Goal: Information Seeking & Learning: Get advice/opinions

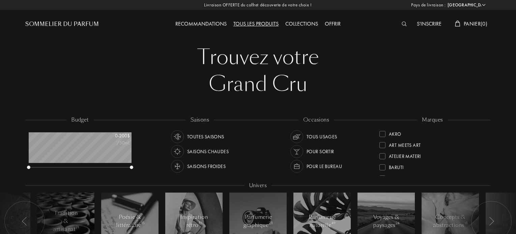
select select "US"
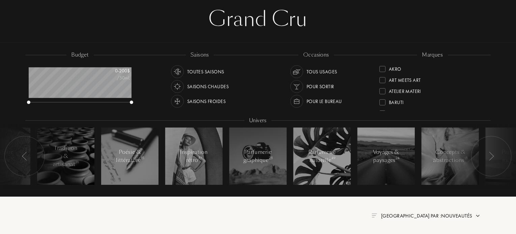
scroll to position [67, 0]
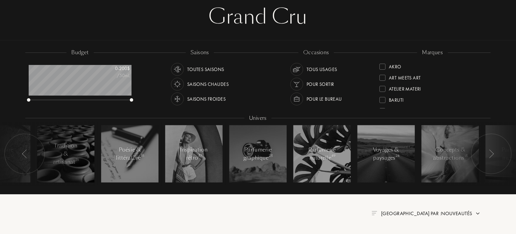
click at [317, 97] on div "Pour le bureau" at bounding box center [323, 99] width 35 height 13
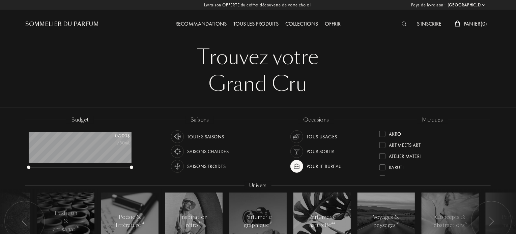
click at [260, 23] on div "Tous les produits" at bounding box center [256, 24] width 52 height 9
select select "US"
click at [296, 21] on div "Collections" at bounding box center [301, 24] width 39 height 9
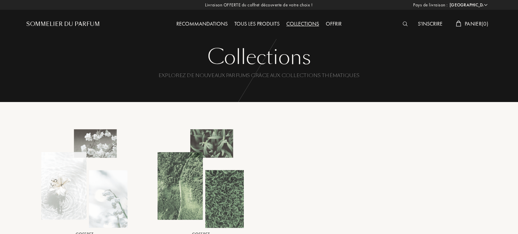
select select "US"
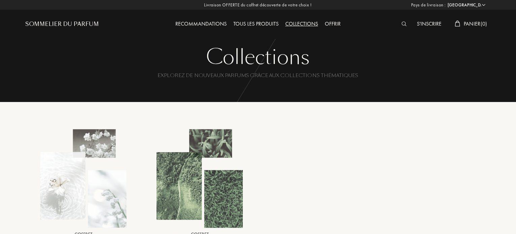
click at [194, 21] on div "Recommandations" at bounding box center [201, 24] width 58 height 9
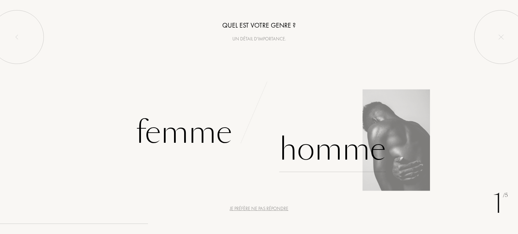
click at [332, 154] on div "Homme" at bounding box center [332, 150] width 107 height 46
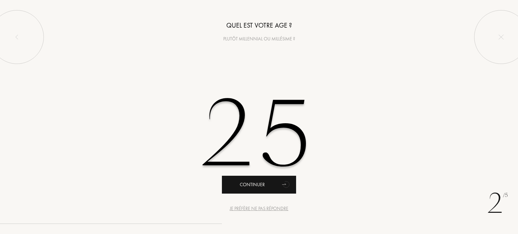
type input "25"
click at [276, 183] on div "Continuer" at bounding box center [259, 185] width 74 height 18
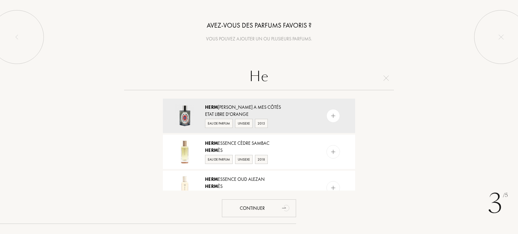
type input "H"
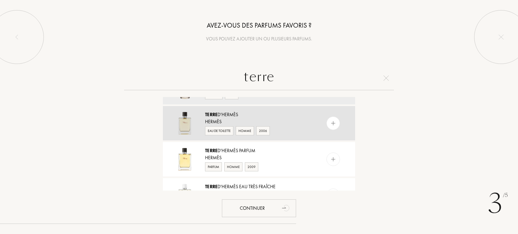
scroll to position [34, 0]
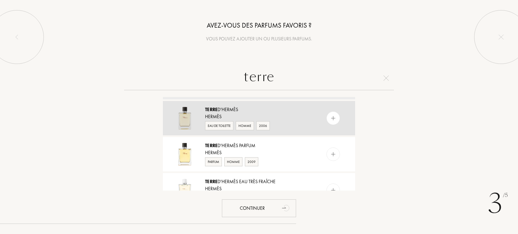
type input "terre"
click at [247, 111] on div "Terre d'Hermès" at bounding box center [258, 109] width 107 height 7
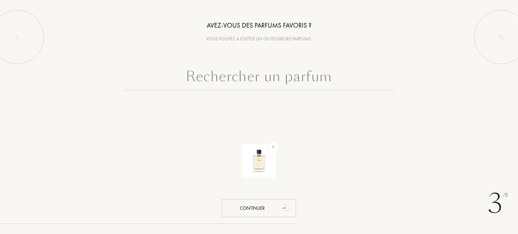
scroll to position [0, 0]
click at [258, 72] on input "text" at bounding box center [259, 78] width 270 height 24
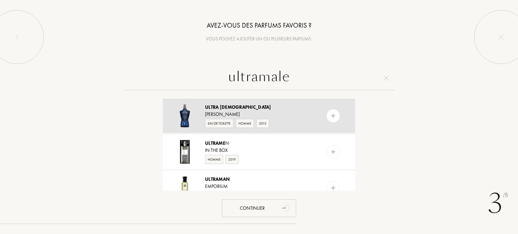
type input "ultramale"
click at [255, 108] on div "Ultra [DEMOGRAPHIC_DATA]" at bounding box center [258, 107] width 107 height 7
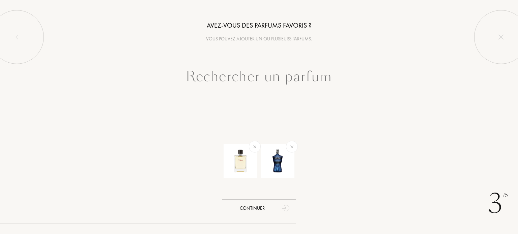
click at [264, 79] on input "text" at bounding box center [259, 78] width 270 height 24
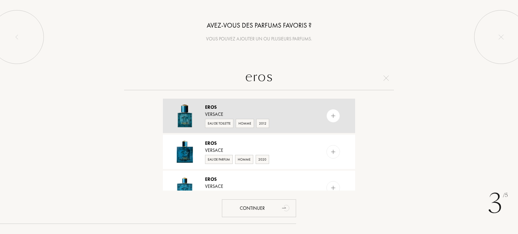
type input "eros"
click at [240, 106] on div "Eros" at bounding box center [258, 107] width 107 height 7
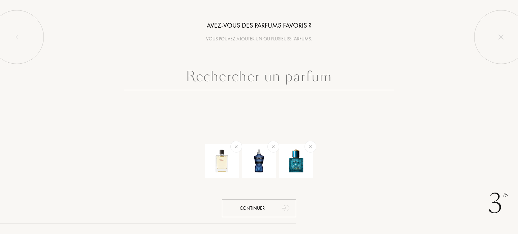
click at [265, 77] on input "text" at bounding box center [259, 78] width 270 height 24
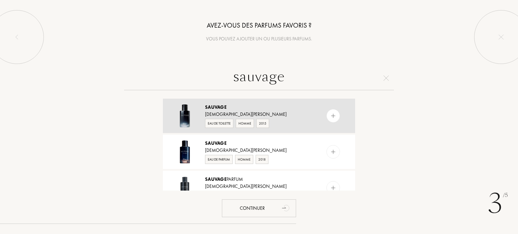
type input "sauvage"
click at [245, 109] on div "Sauvage" at bounding box center [258, 107] width 107 height 7
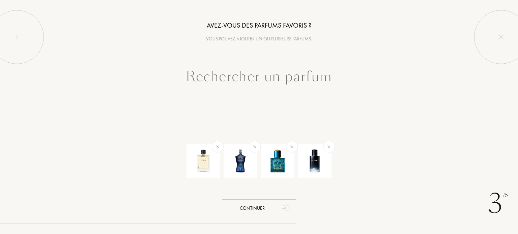
click at [256, 79] on input "text" at bounding box center [259, 78] width 270 height 24
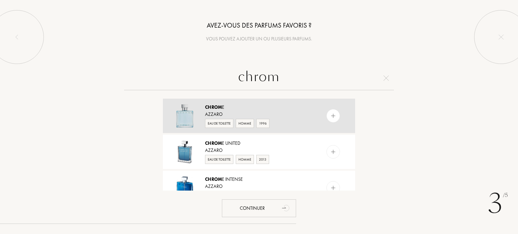
type input "chrom"
click at [244, 109] on div "Chrom e" at bounding box center [258, 107] width 107 height 7
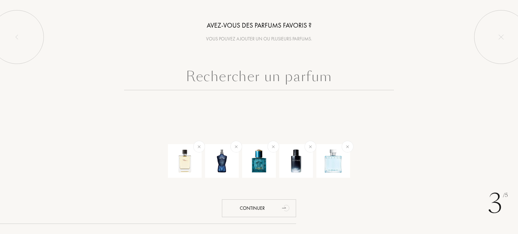
click at [279, 83] on input "text" at bounding box center [259, 78] width 270 height 24
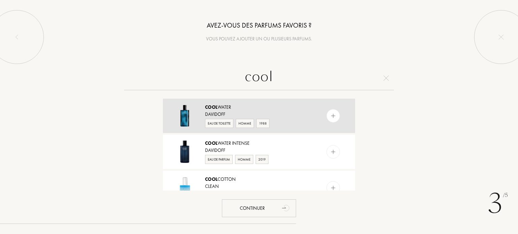
type input "cool"
click at [263, 107] on div "Cool Water" at bounding box center [258, 107] width 107 height 7
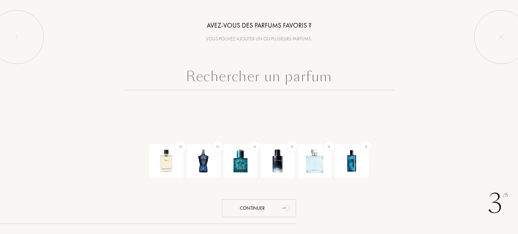
click at [269, 77] on input "text" at bounding box center [259, 78] width 270 height 24
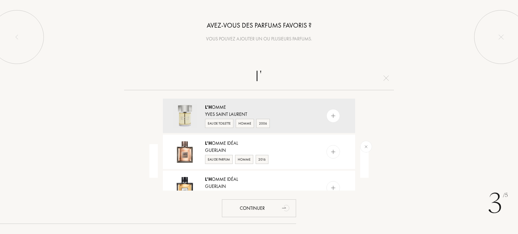
type input "l"
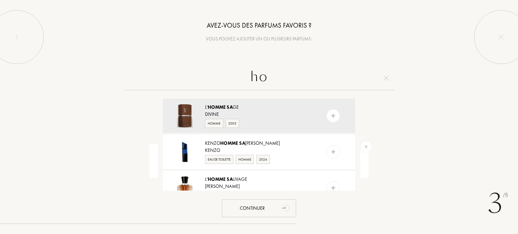
type input "h"
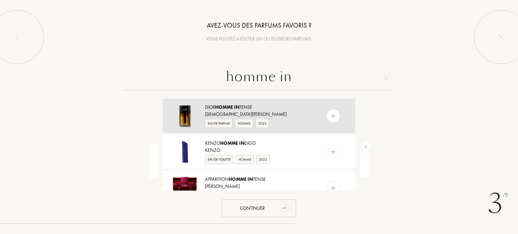
type input "homme in"
click at [249, 110] on div "Dior Homme In tense" at bounding box center [258, 107] width 107 height 7
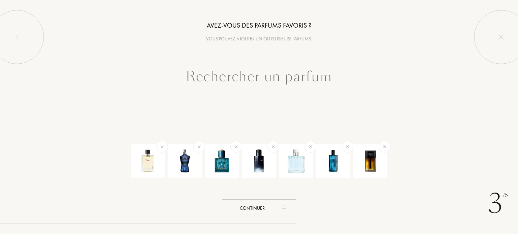
click at [261, 85] on input "text" at bounding box center [259, 78] width 270 height 24
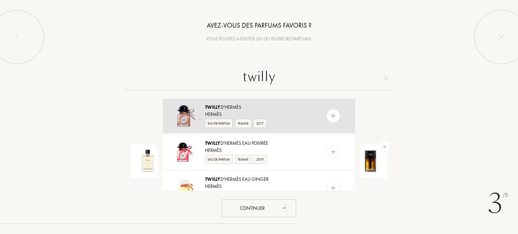
type input "twilly"
click at [238, 109] on div "Twilly d'Hermès" at bounding box center [258, 107] width 107 height 7
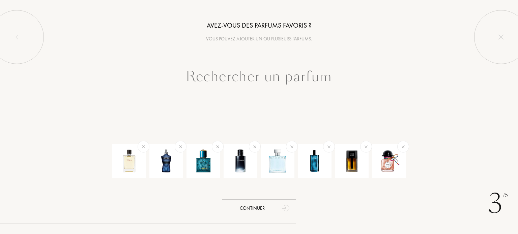
click at [255, 82] on input "text" at bounding box center [259, 78] width 270 height 24
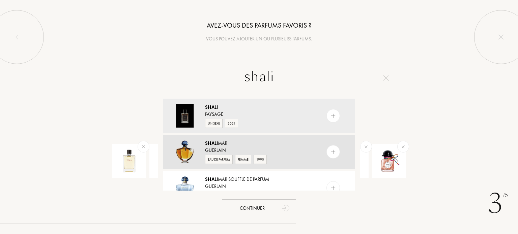
type input "shali"
click at [239, 145] on div "Shali mar" at bounding box center [258, 143] width 107 height 7
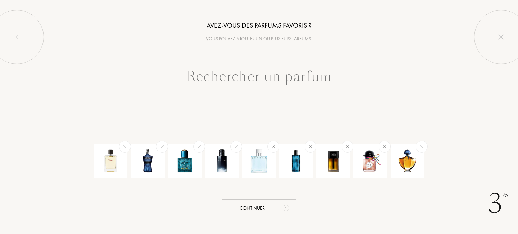
click at [258, 82] on input "text" at bounding box center [259, 78] width 270 height 24
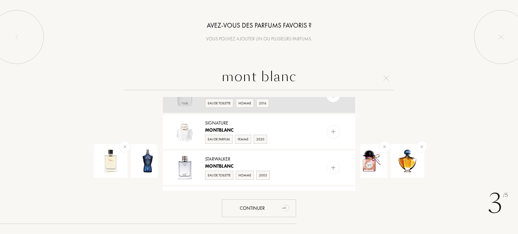
scroll to position [202, 0]
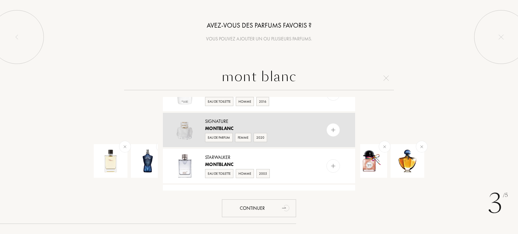
type input "mont blanc"
click at [256, 123] on div "Signature" at bounding box center [258, 121] width 107 height 7
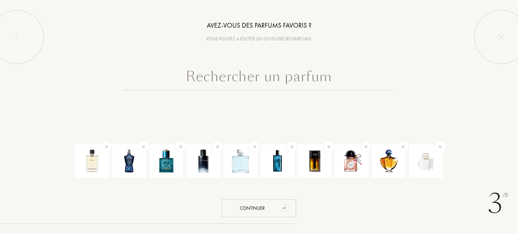
scroll to position [0, 0]
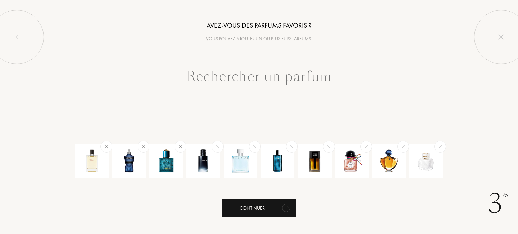
click at [283, 206] on icon "animation" at bounding box center [286, 207] width 13 height 13
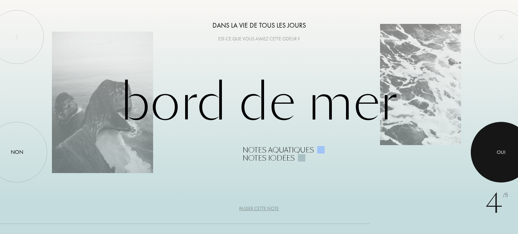
click at [491, 152] on div at bounding box center [501, 152] width 61 height 61
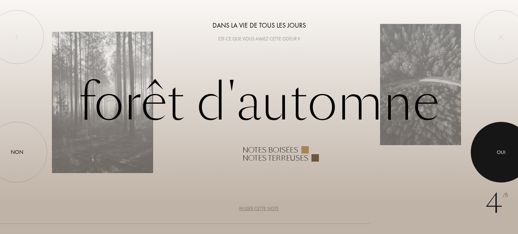
click at [501, 149] on div "Oui" at bounding box center [501, 153] width 9 height 8
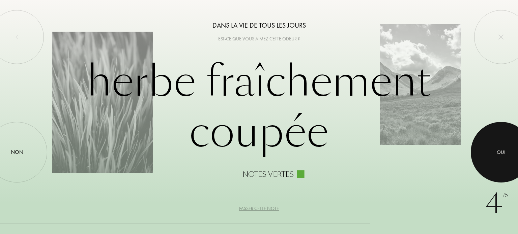
click at [497, 156] on div "Oui" at bounding box center [501, 153] width 9 height 8
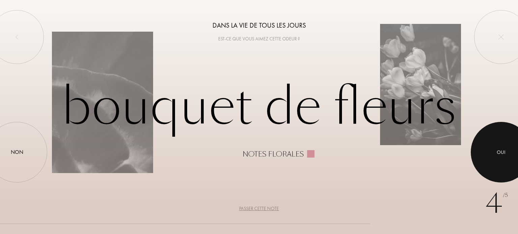
click at [494, 153] on div at bounding box center [501, 152] width 61 height 61
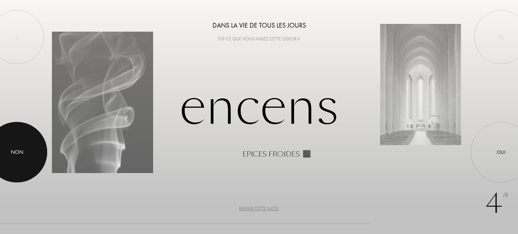
click at [28, 153] on div at bounding box center [17, 152] width 61 height 61
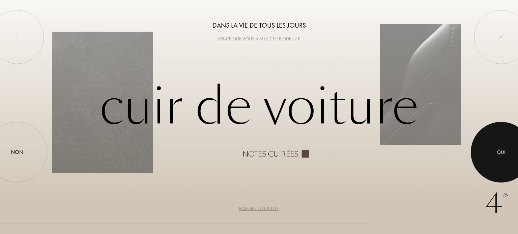
click at [487, 152] on div at bounding box center [501, 152] width 61 height 61
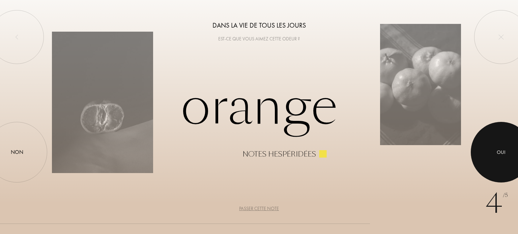
click at [487, 152] on div at bounding box center [501, 152] width 61 height 61
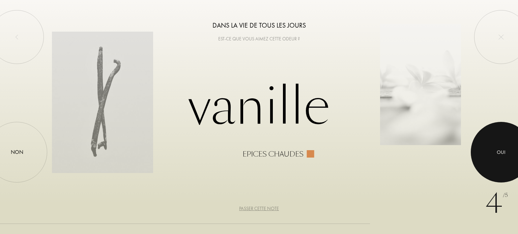
click at [487, 152] on div at bounding box center [501, 152] width 61 height 61
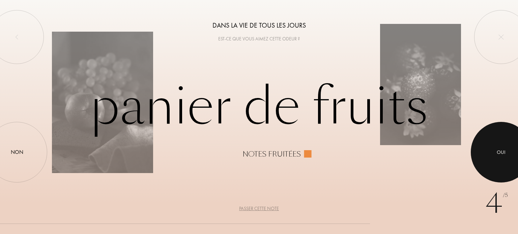
click at [476, 155] on div "Oui" at bounding box center [501, 152] width 61 height 61
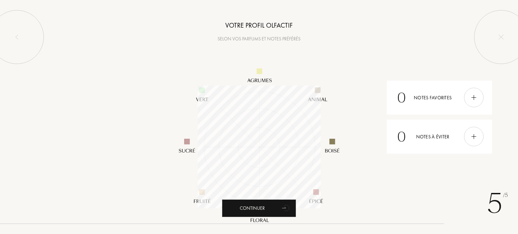
scroll to position [123, 123]
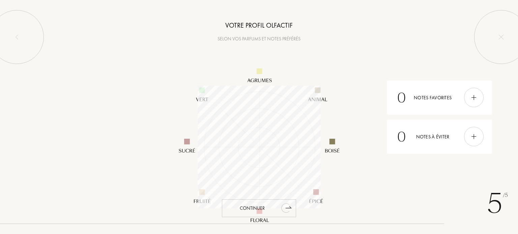
click at [288, 208] on icon "animation" at bounding box center [289, 208] width 6 height 2
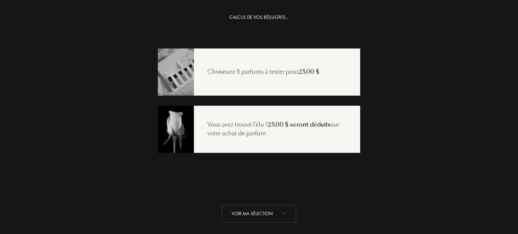
click at [285, 217] on icon "animation" at bounding box center [286, 213] width 13 height 13
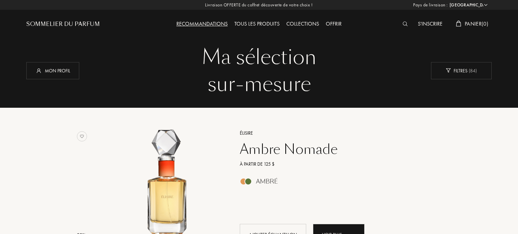
select select "US"
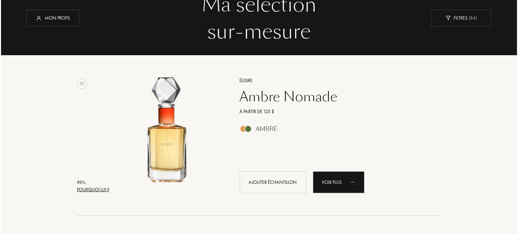
scroll to position [67, 0]
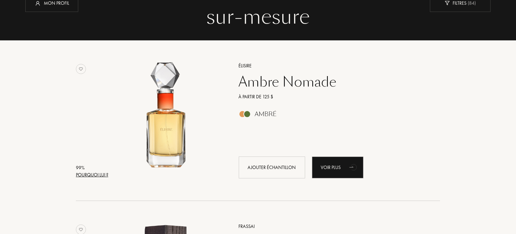
click at [105, 175] on div "Pourquoi lui ?" at bounding box center [92, 175] width 32 height 7
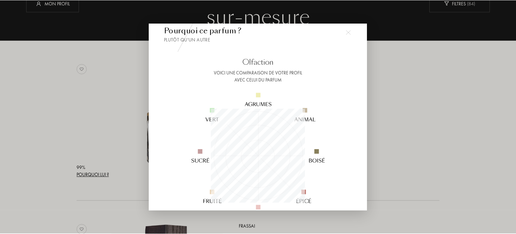
scroll to position [0, 0]
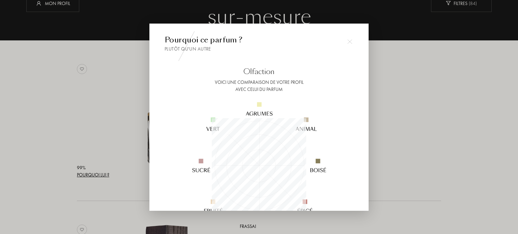
click at [354, 40] on div at bounding box center [349, 41] width 13 height 13
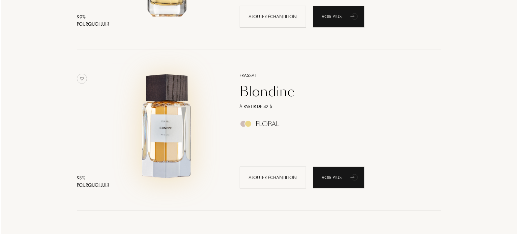
scroll to position [236, 0]
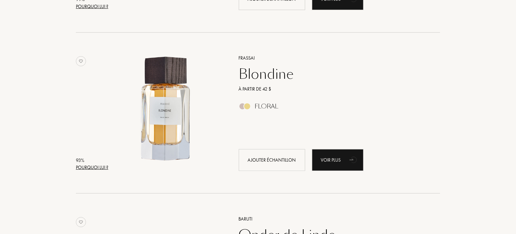
click at [100, 168] on div "Pourquoi lui ?" at bounding box center [92, 167] width 32 height 7
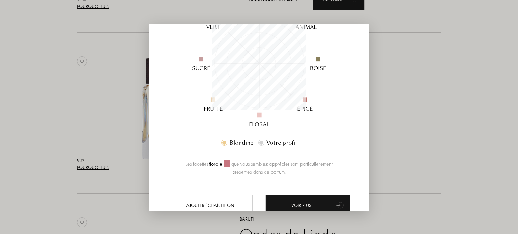
scroll to position [129, 0]
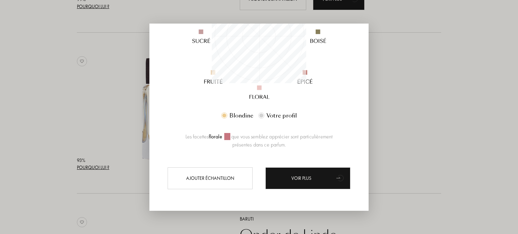
click at [406, 42] on div at bounding box center [259, 117] width 518 height 234
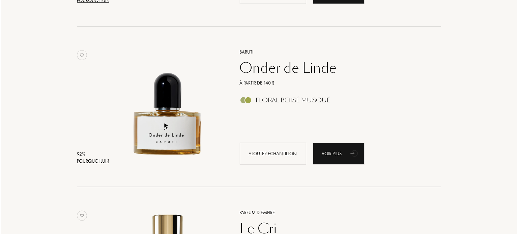
scroll to position [405, 0]
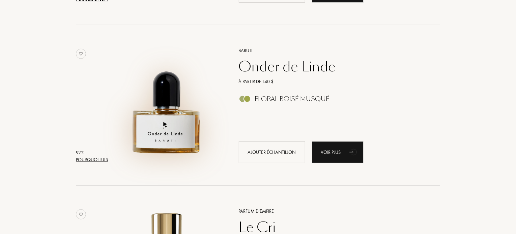
click at [170, 124] on img at bounding box center [167, 102] width 112 height 112
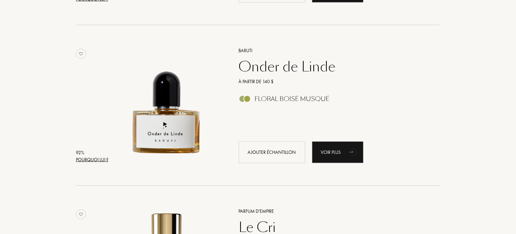
click at [80, 158] on div "Pourquoi lui ?" at bounding box center [92, 159] width 32 height 7
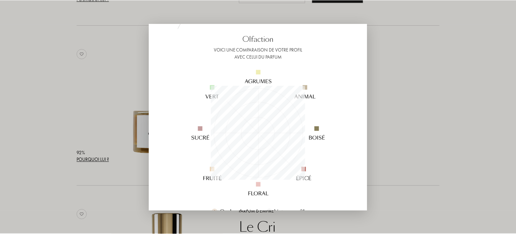
scroll to position [34, 0]
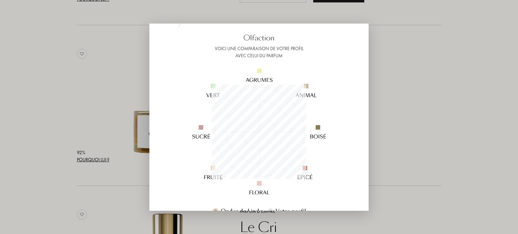
click at [394, 56] on div at bounding box center [259, 117] width 518 height 234
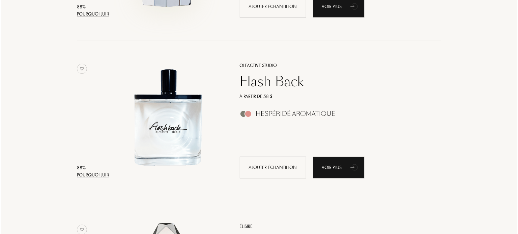
scroll to position [910, 0]
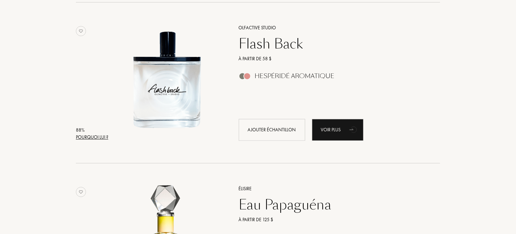
click at [96, 136] on div "Pourquoi lui ?" at bounding box center [92, 137] width 32 height 7
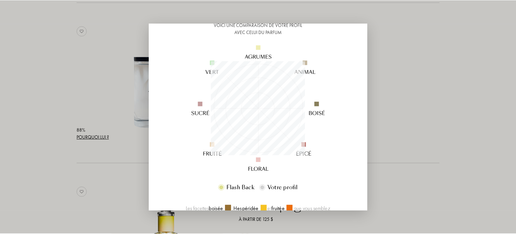
scroll to position [34, 0]
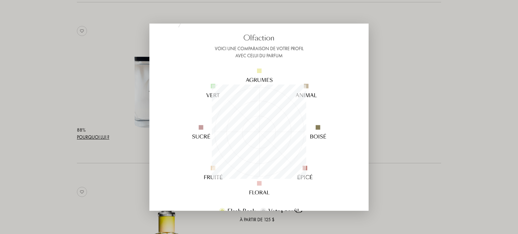
click at [406, 118] on div at bounding box center [259, 117] width 518 height 234
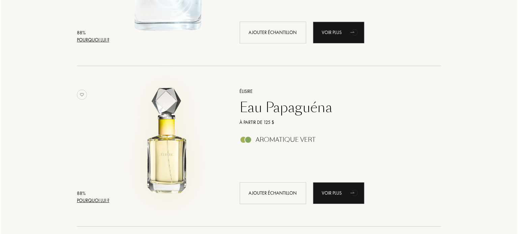
scroll to position [1011, 0]
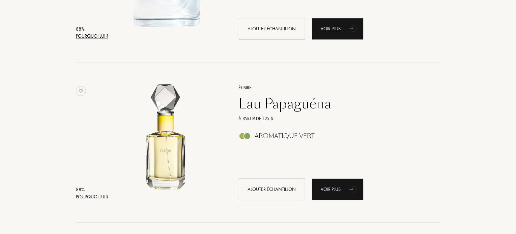
click at [91, 197] on div "Pourquoi lui ?" at bounding box center [92, 197] width 32 height 7
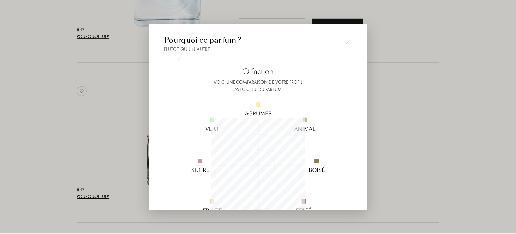
scroll to position [94, 94]
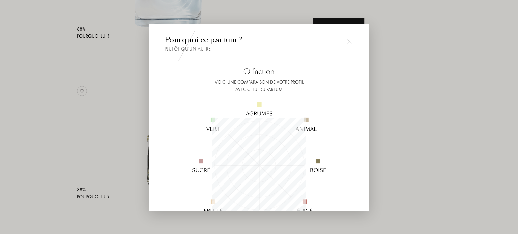
click at [352, 41] on div at bounding box center [349, 41] width 13 height 13
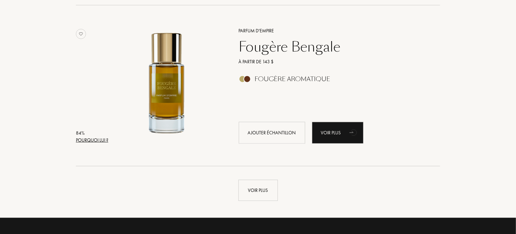
scroll to position [1551, 0]
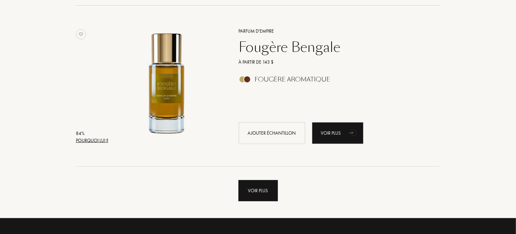
click at [247, 191] on div "Voir plus" at bounding box center [257, 190] width 39 height 21
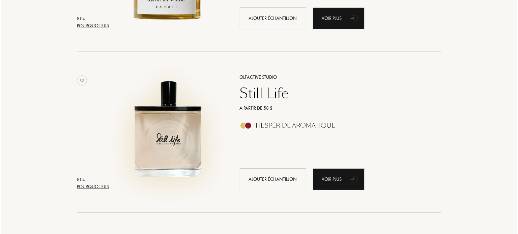
scroll to position [2495, 0]
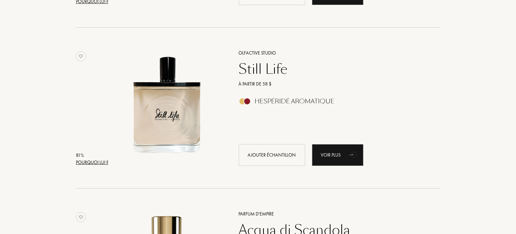
click at [93, 160] on div "Pourquoi lui ?" at bounding box center [92, 162] width 32 height 7
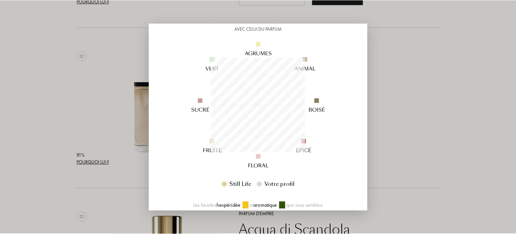
scroll to position [67, 0]
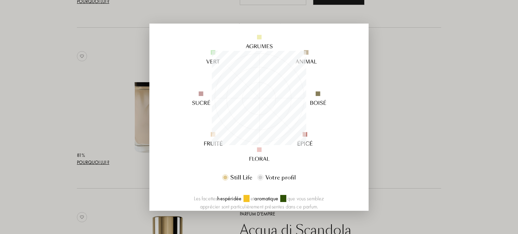
click at [389, 31] on div at bounding box center [259, 117] width 518 height 234
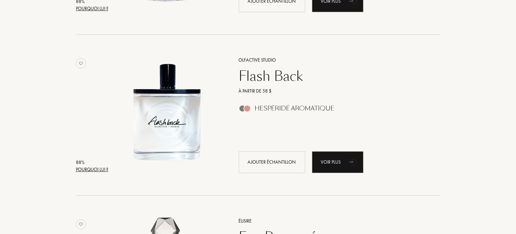
scroll to position [877, 0]
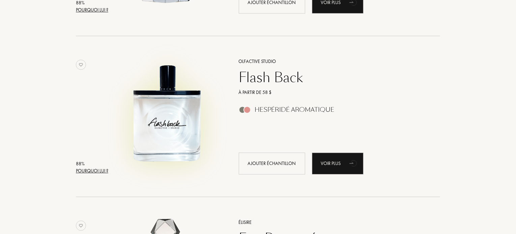
click at [154, 123] on img at bounding box center [167, 113] width 112 height 112
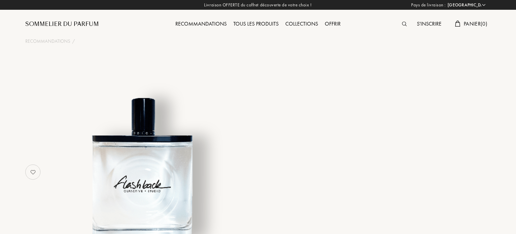
select select "US"
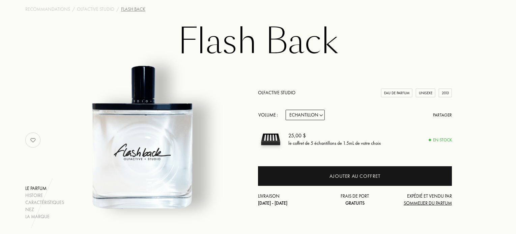
scroll to position [34, 0]
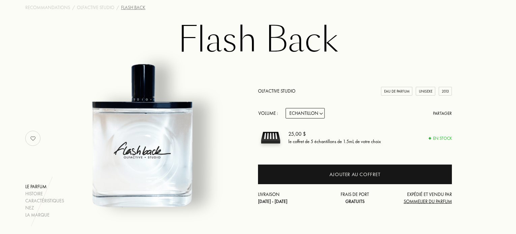
click at [310, 114] on select "Echantillon 15mL 50mL 100mL" at bounding box center [305, 113] width 39 height 10
select select "1"
click at [286, 108] on select "Echantillon 15mL 50mL 100mL" at bounding box center [305, 113] width 39 height 10
select select "1"
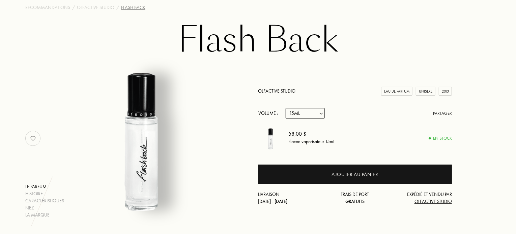
click at [316, 114] on select "Echantillon 15mL 50mL 100mL" at bounding box center [305, 113] width 39 height 10
select select "2"
click at [286, 108] on select "Echantillon 15mL 50mL 100mL" at bounding box center [305, 113] width 39 height 10
select select "2"
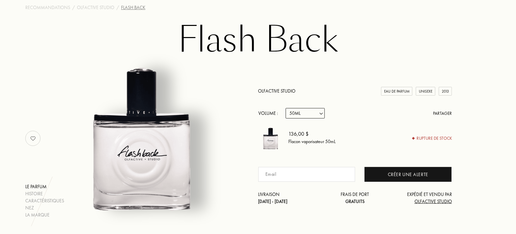
click at [305, 116] on select "Echantillon 15mL 50mL 100mL" at bounding box center [305, 113] width 39 height 10
select select "3"
click at [286, 108] on select "Echantillon 15mL 50mL 100mL" at bounding box center [305, 113] width 39 height 10
select select "3"
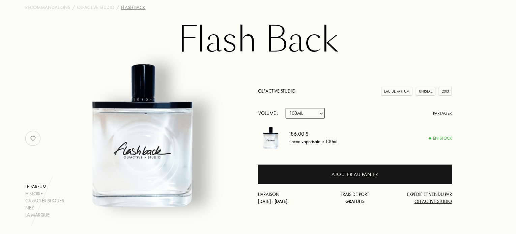
click at [299, 117] on select "Echantillon 15mL 50mL 100mL" at bounding box center [305, 113] width 39 height 10
select select "2"
click at [286, 108] on select "Echantillon 15mL 50mL 100mL" at bounding box center [305, 113] width 39 height 10
select select "2"
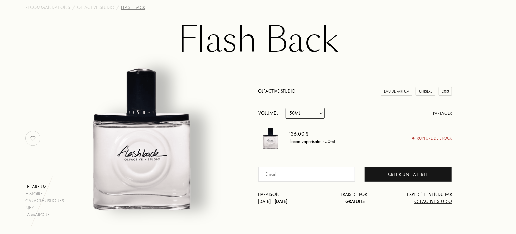
click at [295, 114] on select "Echantillon 15mL 50mL 100mL" at bounding box center [305, 113] width 39 height 10
select select "3"
click at [286, 108] on select "Echantillon 15mL 50mL 100mL" at bounding box center [305, 113] width 39 height 10
select select "3"
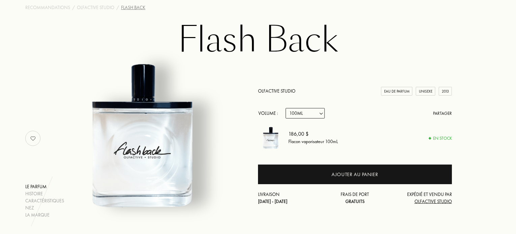
click at [298, 116] on select "Echantillon 15mL 50mL 100mL" at bounding box center [305, 113] width 39 height 10
select select "2"
click at [286, 108] on select "Echantillon 15mL 50mL 100mL" at bounding box center [305, 113] width 39 height 10
select select "2"
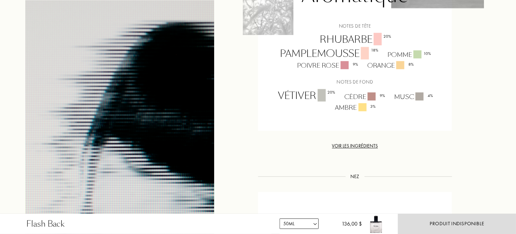
scroll to position [607, 0]
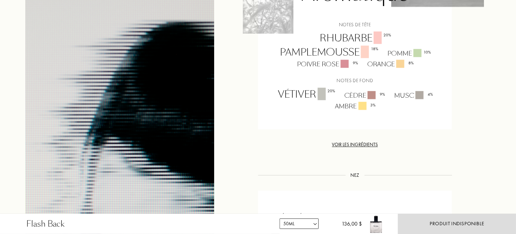
click at [347, 144] on div "Voir les ingrédients" at bounding box center [355, 145] width 194 height 7
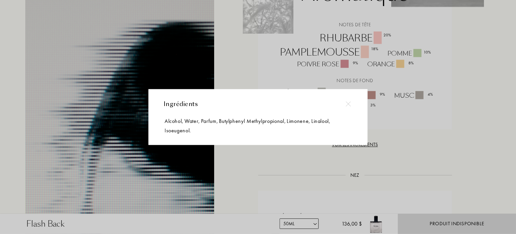
click at [351, 103] on img at bounding box center [348, 103] width 5 height 5
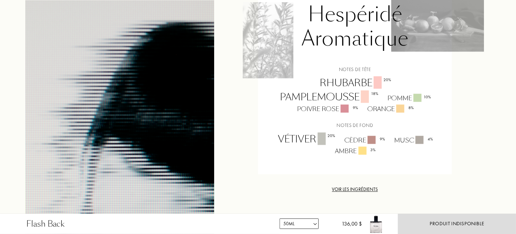
scroll to position [506, 0]
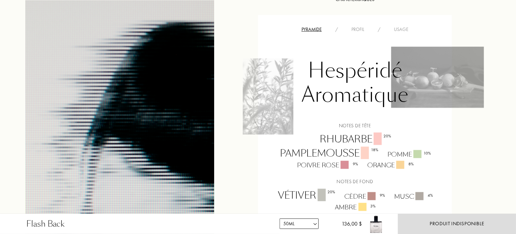
click at [348, 30] on div "Profil" at bounding box center [358, 29] width 26 height 7
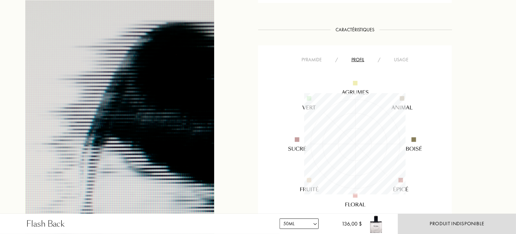
scroll to position [472, 0]
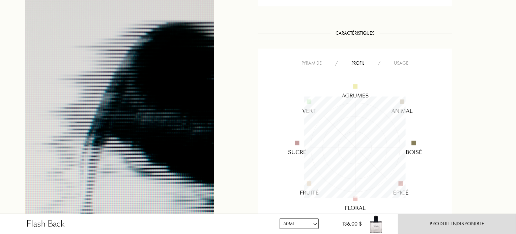
click at [399, 66] on div "Usage" at bounding box center [401, 63] width 28 height 7
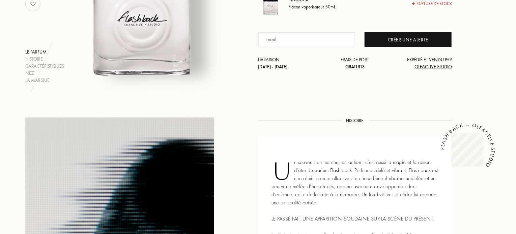
scroll to position [0, 0]
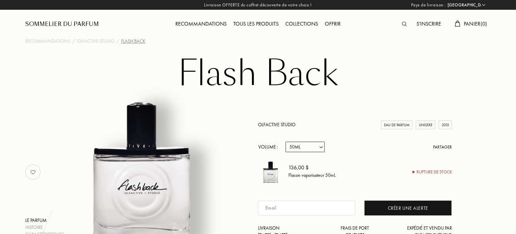
click at [271, 22] on div "Tous les produits" at bounding box center [256, 24] width 52 height 9
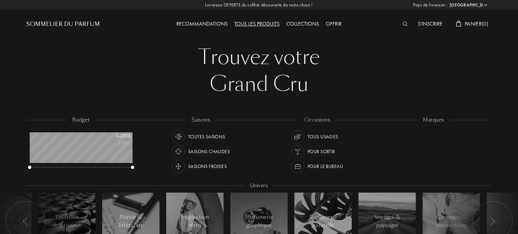
select select "US"
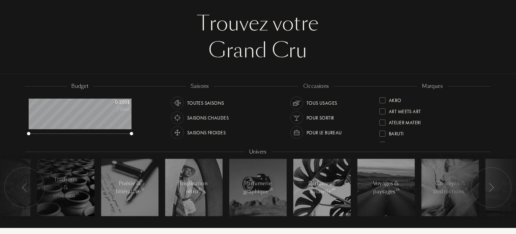
click at [297, 117] on img at bounding box center [296, 117] width 9 height 9
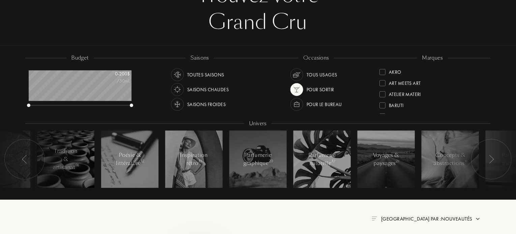
scroll to position [34, 0]
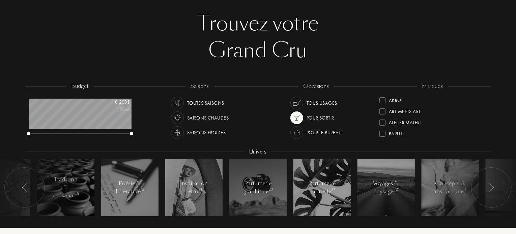
click at [490, 188] on img at bounding box center [491, 187] width 5 height 9
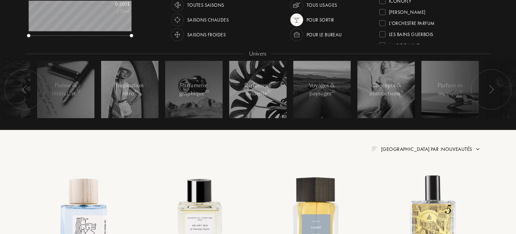
scroll to position [28, 0]
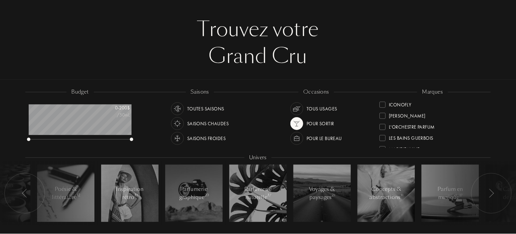
click at [194, 109] on div "Toutes saisons" at bounding box center [205, 108] width 37 height 13
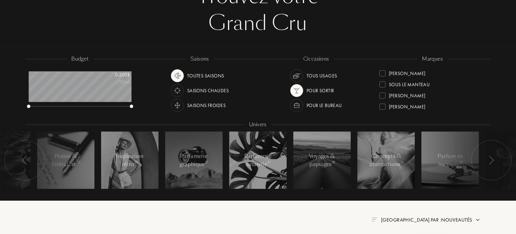
scroll to position [28, 0]
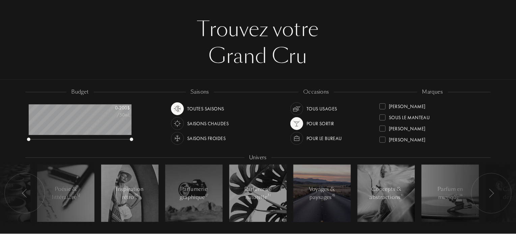
click at [330, 188] on div "Voyages & paysages 18" at bounding box center [322, 193] width 29 height 16
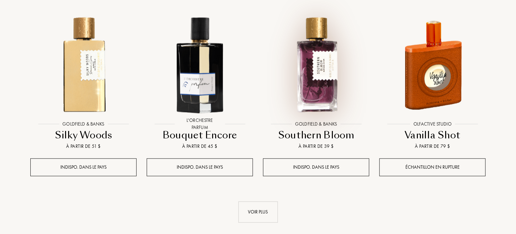
scroll to position [635, 0]
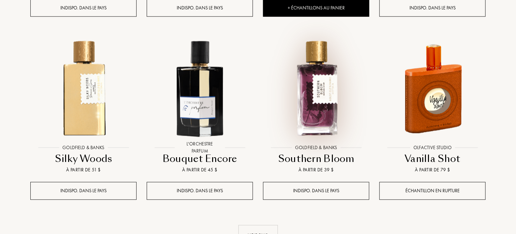
click at [313, 110] on img at bounding box center [316, 88] width 105 height 105
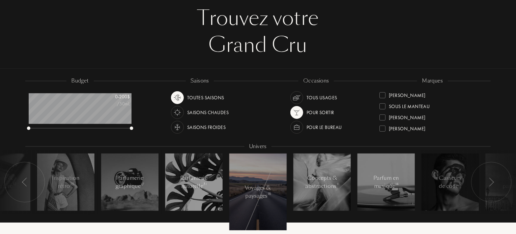
scroll to position [28, 0]
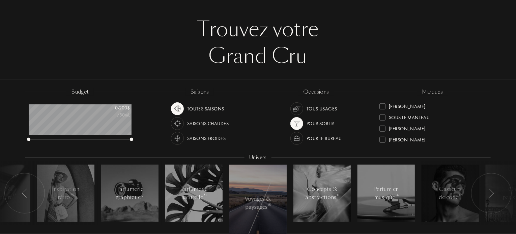
click at [177, 136] on img at bounding box center [177, 138] width 9 height 9
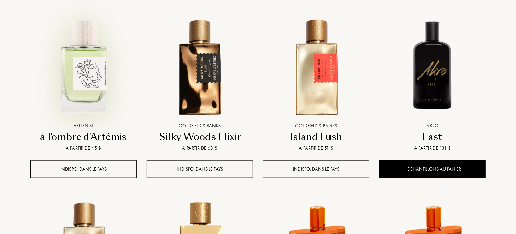
scroll to position [298, 0]
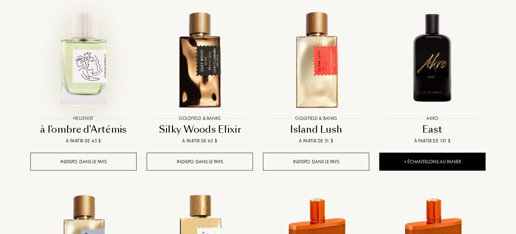
click at [74, 82] on img at bounding box center [83, 59] width 105 height 105
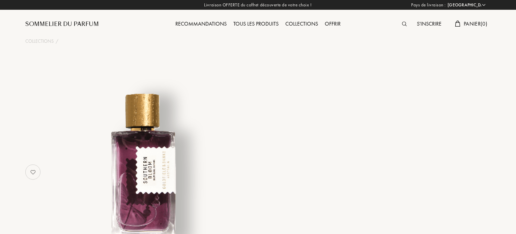
select select "US"
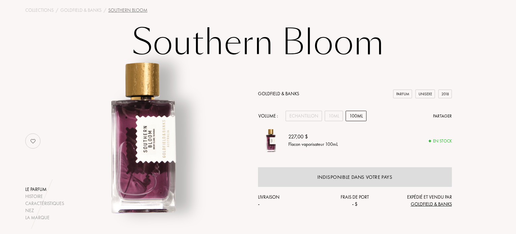
scroll to position [34, 0]
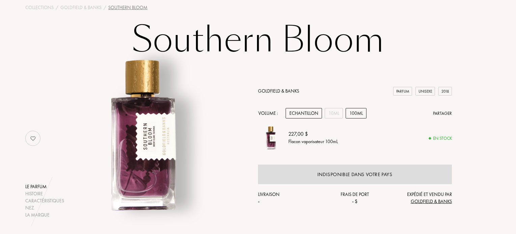
click at [310, 113] on div "Echantillon" at bounding box center [304, 113] width 36 height 10
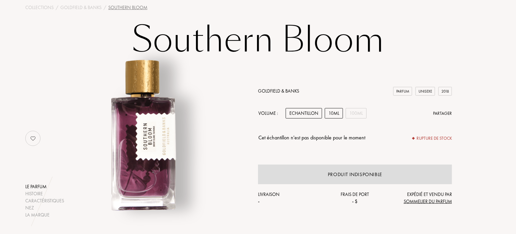
click at [334, 117] on div "10mL" at bounding box center [334, 113] width 18 height 10
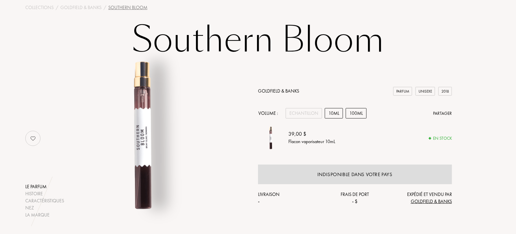
click at [350, 114] on div "100mL" at bounding box center [356, 113] width 21 height 10
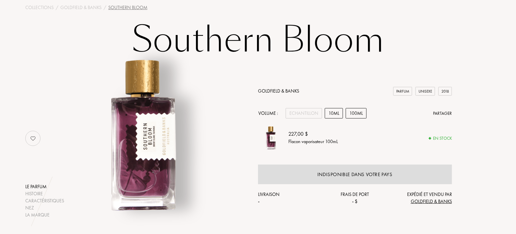
click at [334, 113] on div "10mL" at bounding box center [334, 113] width 18 height 10
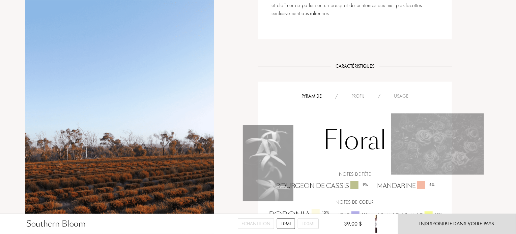
scroll to position [371, 0]
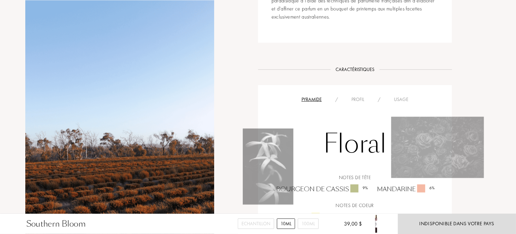
click at [350, 104] on div "Floral Notes de tête Bourgeon de cassis 9 % Mandarine 6 % Notes de coeur Boroni…" at bounding box center [355, 188] width 184 height 169
click at [351, 96] on div "Profil" at bounding box center [358, 99] width 26 height 7
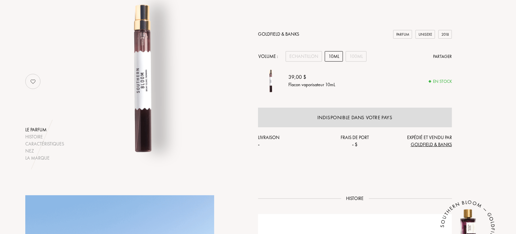
scroll to position [0, 0]
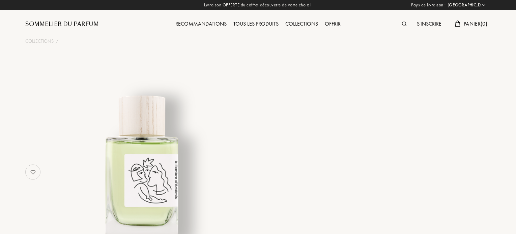
select select "US"
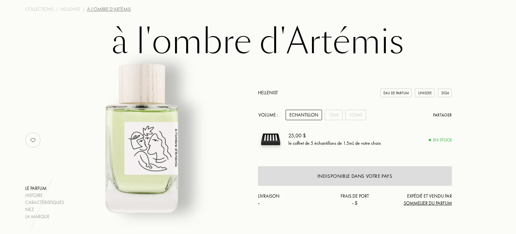
scroll to position [34, 0]
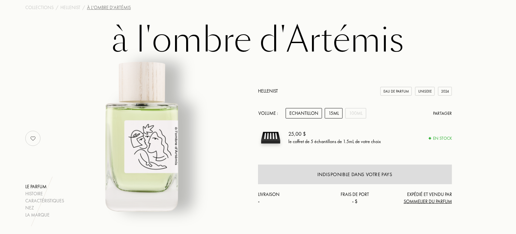
click at [328, 114] on div "15mL" at bounding box center [334, 113] width 18 height 10
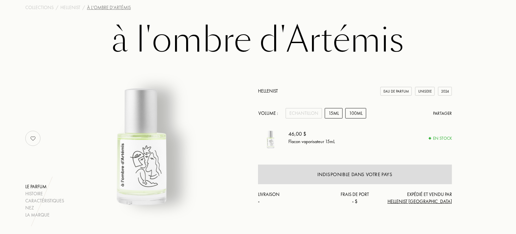
click at [349, 114] on div "100mL" at bounding box center [355, 113] width 21 height 10
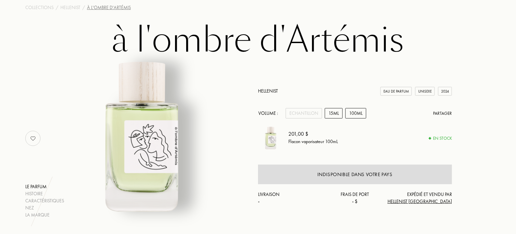
click at [334, 116] on div "15mL" at bounding box center [334, 113] width 18 height 10
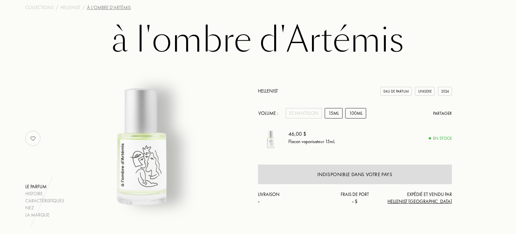
click at [347, 114] on div "100mL" at bounding box center [355, 113] width 21 height 10
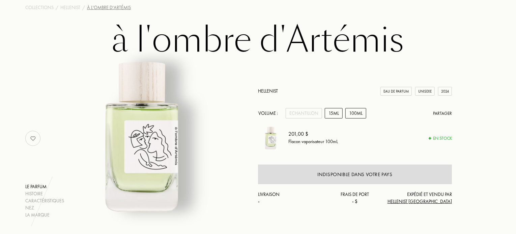
click at [335, 113] on div "15mL" at bounding box center [334, 113] width 18 height 10
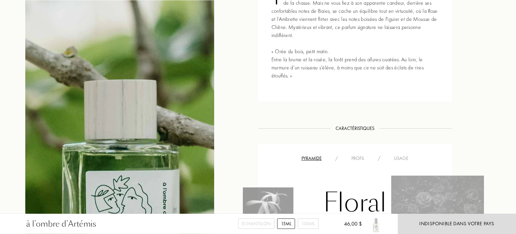
scroll to position [371, 0]
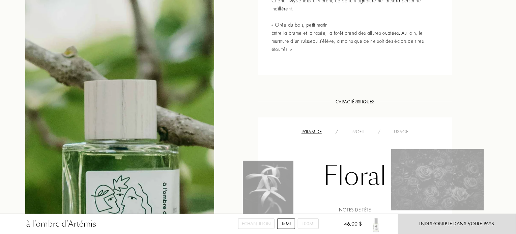
click at [359, 137] on div "Floral Notes de tête Cassis 18 % Bergamote 5 % Notes de coeur Rose 15 % Muguet …" at bounding box center [355, 225] width 184 height 178
click at [358, 132] on div "Profil" at bounding box center [358, 131] width 26 height 7
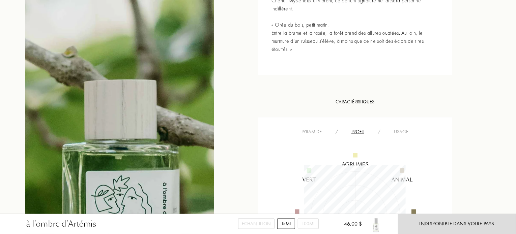
click at [388, 132] on div "Usage" at bounding box center [401, 131] width 28 height 7
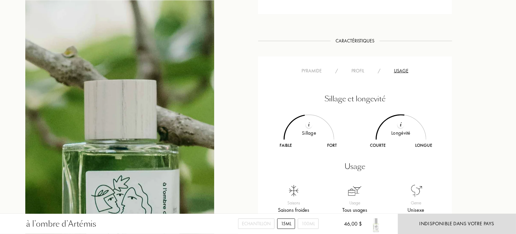
scroll to position [438, 0]
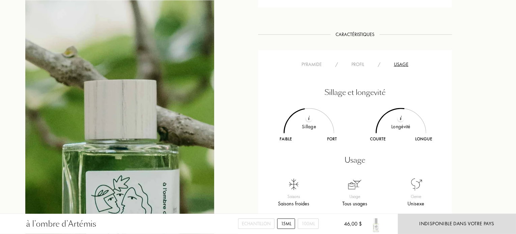
click at [398, 120] on div at bounding box center [401, 118] width 7 height 7
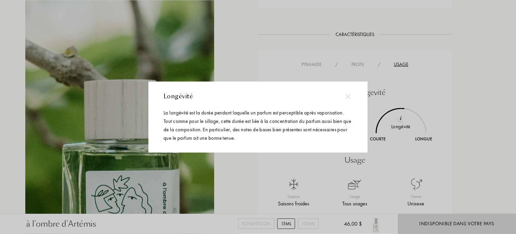
click at [351, 96] on div at bounding box center [348, 96] width 15 height 15
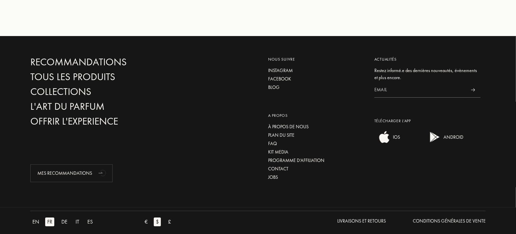
scroll to position [1192, 0]
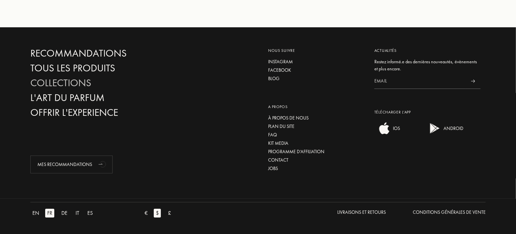
click at [74, 83] on div "Collections" at bounding box center [102, 83] width 145 height 12
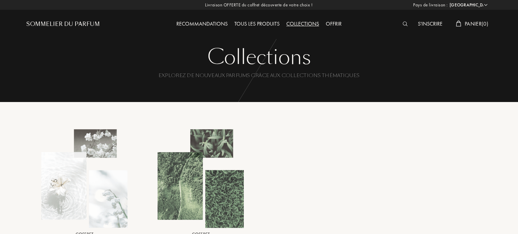
select select "US"
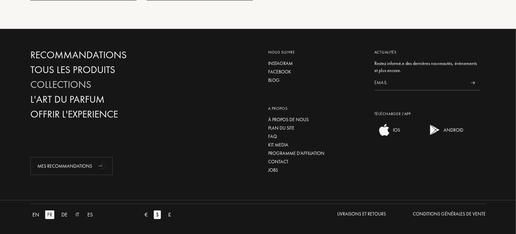
scroll to position [292, 0]
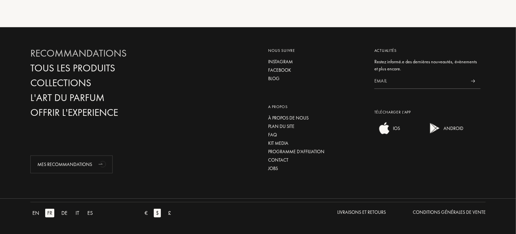
click at [58, 53] on div "Recommandations" at bounding box center [102, 54] width 145 height 12
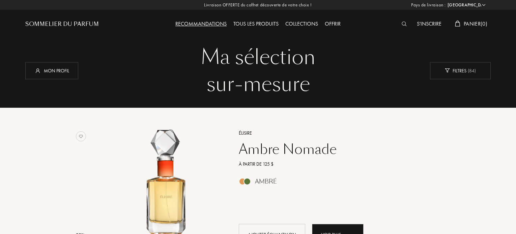
select select "US"
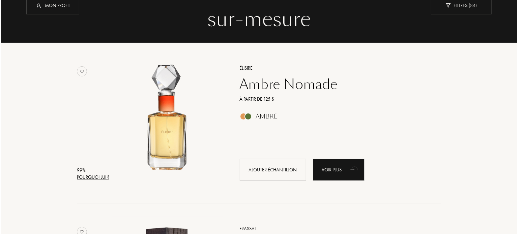
scroll to position [67, 0]
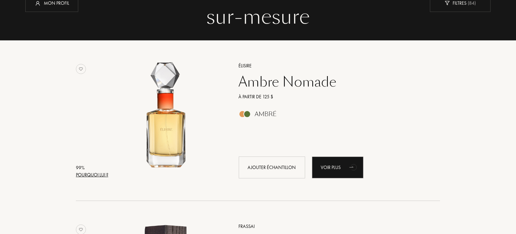
click at [98, 174] on div "Pourquoi lui ?" at bounding box center [92, 175] width 32 height 7
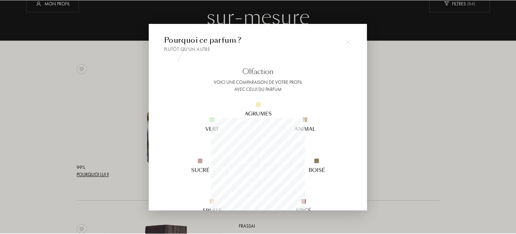
scroll to position [94, 94]
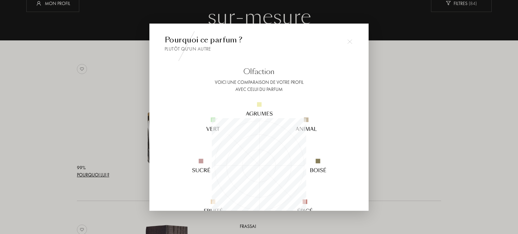
click at [346, 41] on div at bounding box center [349, 41] width 13 height 13
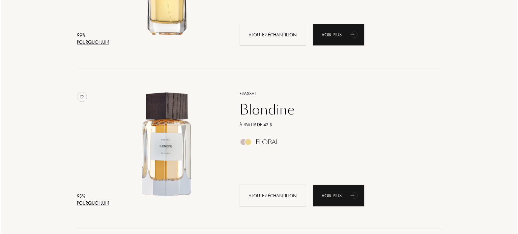
scroll to position [202, 0]
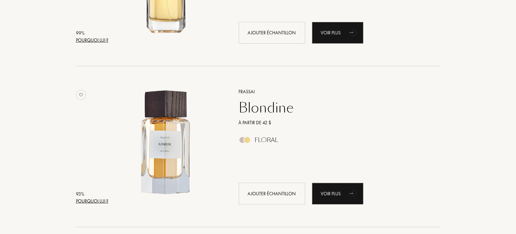
click at [100, 199] on div "Pourquoi lui ?" at bounding box center [92, 201] width 32 height 7
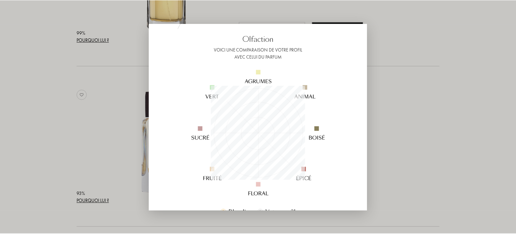
scroll to position [34, 0]
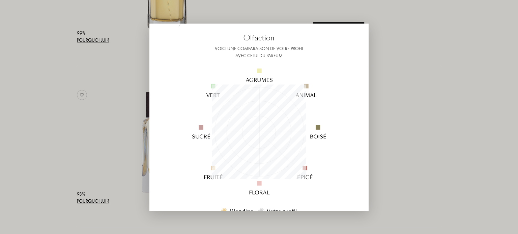
click at [373, 31] on div at bounding box center [259, 117] width 518 height 234
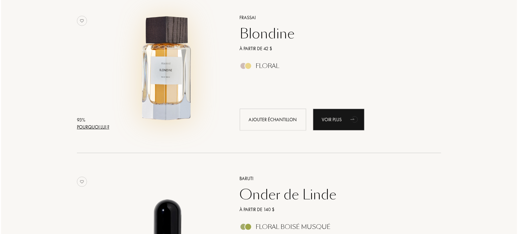
scroll to position [371, 0]
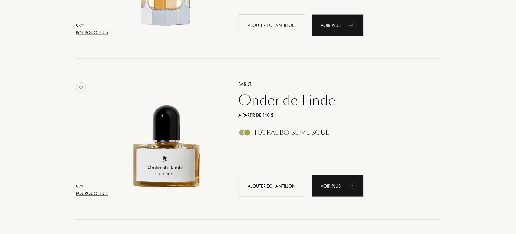
click at [85, 194] on div "Pourquoi lui ?" at bounding box center [92, 193] width 32 height 7
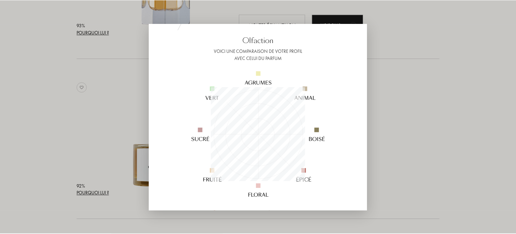
scroll to position [34, 0]
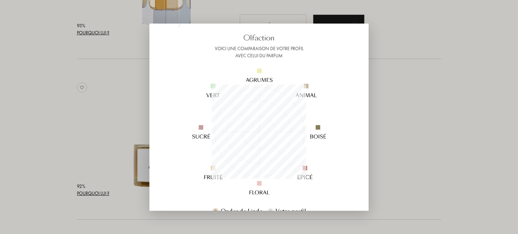
click at [381, 33] on div at bounding box center [259, 117] width 518 height 234
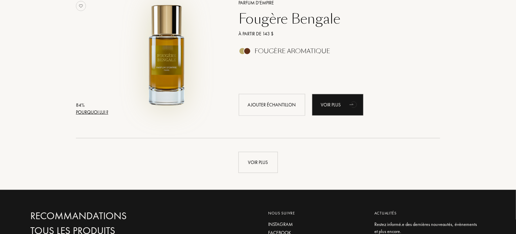
scroll to position [1551, 0]
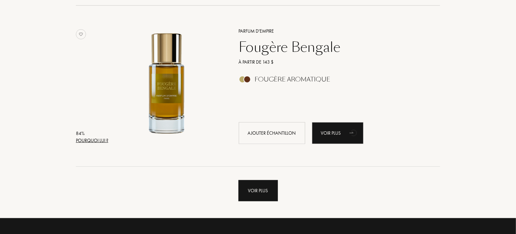
click at [252, 196] on div "Voir plus" at bounding box center [257, 190] width 39 height 21
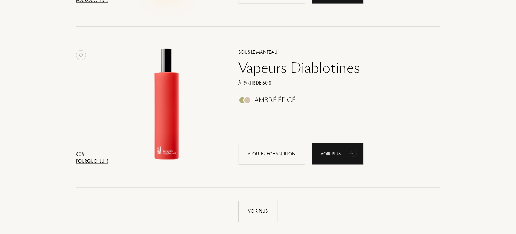
scroll to position [3169, 0]
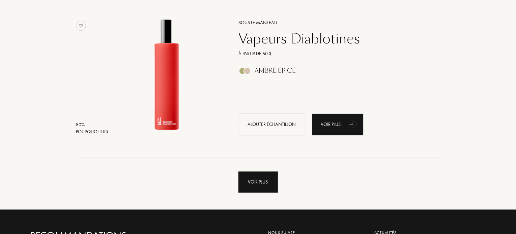
click at [258, 187] on div "Voir plus" at bounding box center [257, 182] width 39 height 21
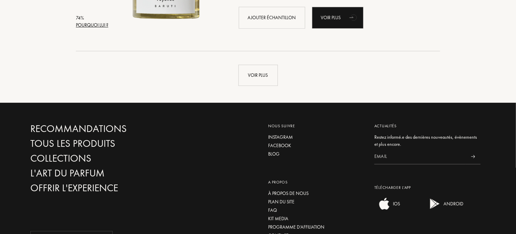
scroll to position [4889, 0]
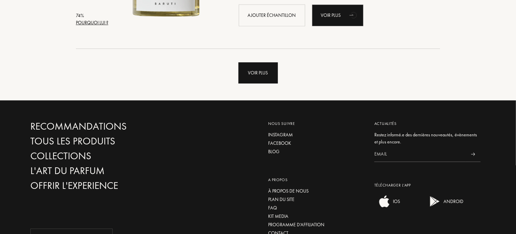
click at [259, 72] on div "Voir plus" at bounding box center [257, 72] width 39 height 21
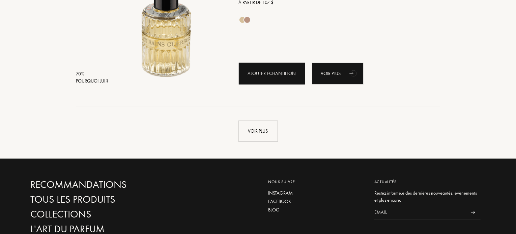
scroll to position [6473, 0]
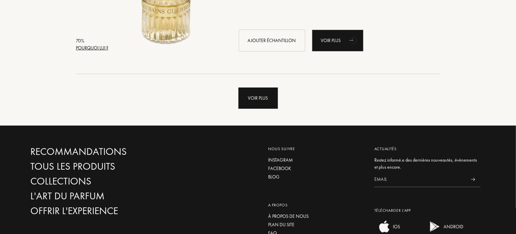
click at [254, 98] on div "Voir plus" at bounding box center [257, 98] width 39 height 21
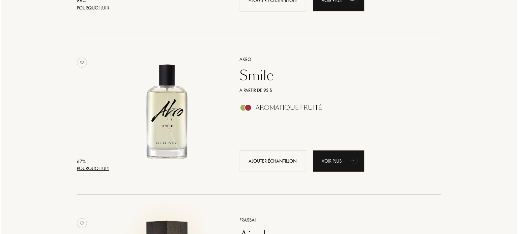
scroll to position [7788, 0]
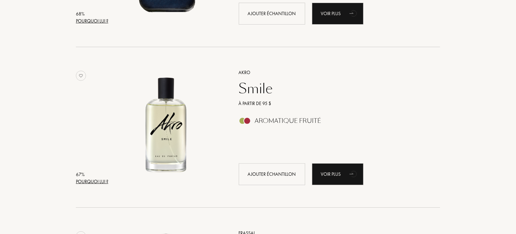
click at [103, 183] on div "Pourquoi lui ?" at bounding box center [92, 181] width 32 height 7
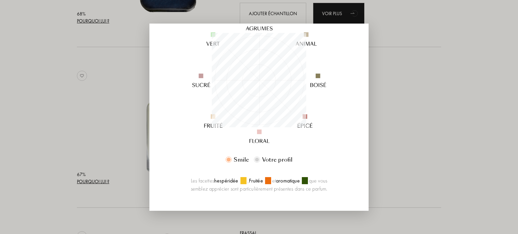
scroll to position [129, 0]
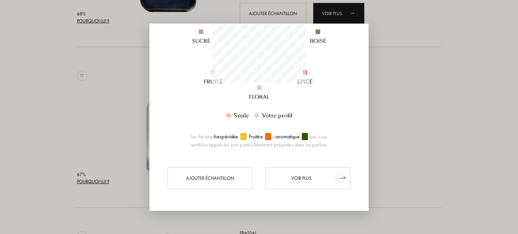
click at [280, 174] on div "Voir plus" at bounding box center [307, 179] width 85 height 22
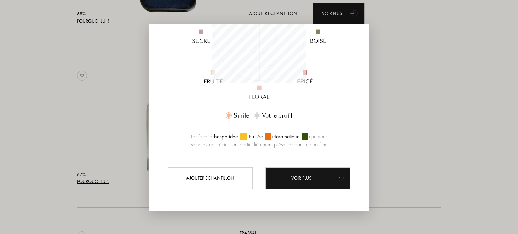
click at [399, 30] on div at bounding box center [259, 117] width 518 height 234
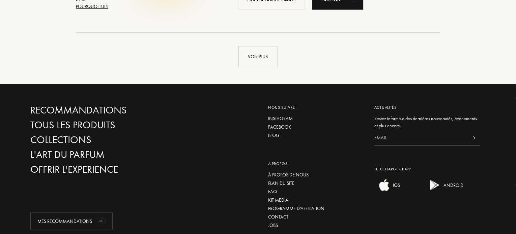
scroll to position [8125, 0]
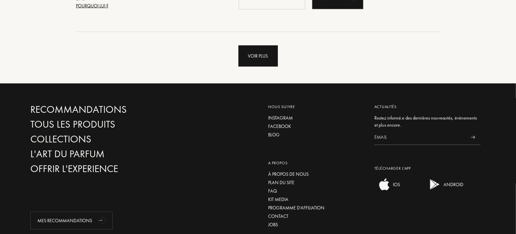
click at [261, 49] on div "Voir plus" at bounding box center [257, 56] width 39 height 21
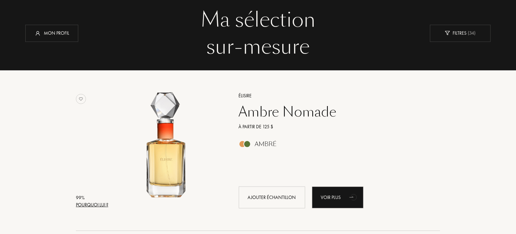
scroll to position [0, 0]
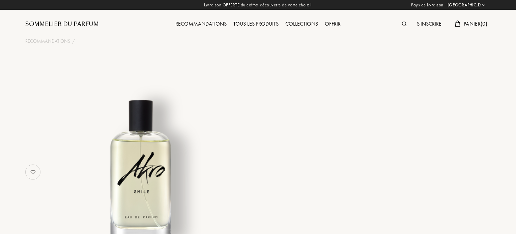
select select "US"
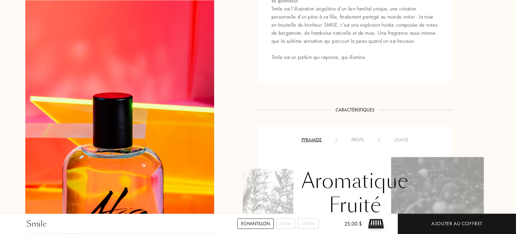
click at [362, 143] on div "Profil" at bounding box center [358, 140] width 26 height 7
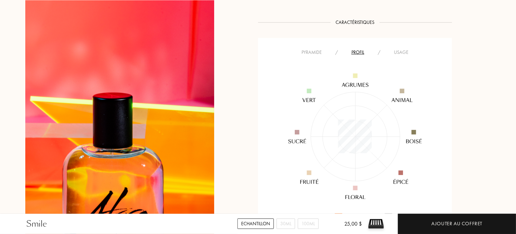
scroll to position [472, 0]
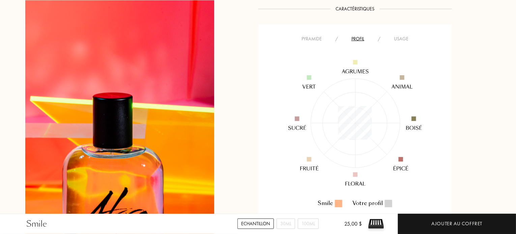
click at [399, 43] on img at bounding box center [355, 123] width 163 height 163
click at [400, 40] on div "Usage" at bounding box center [401, 38] width 28 height 7
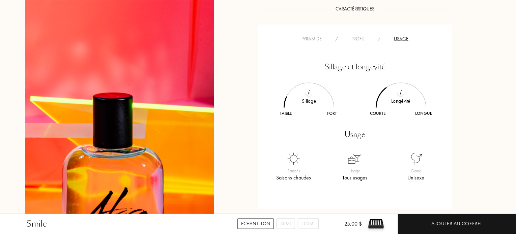
click at [357, 33] on div "Pyramide / Profil / Usage Sillage et longevité Sillage Faible Fort Longévité Co…" at bounding box center [355, 117] width 194 height 185
click at [356, 38] on div "Profil" at bounding box center [358, 38] width 26 height 7
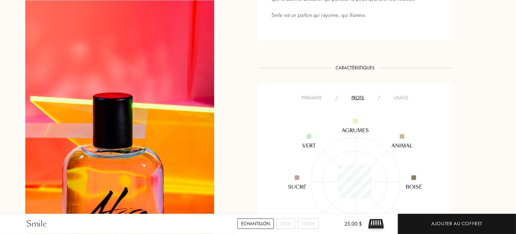
scroll to position [405, 0]
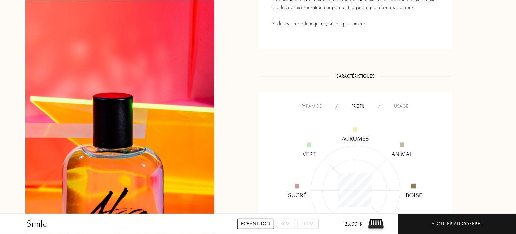
click at [314, 108] on div "Pyramide" at bounding box center [312, 106] width 34 height 7
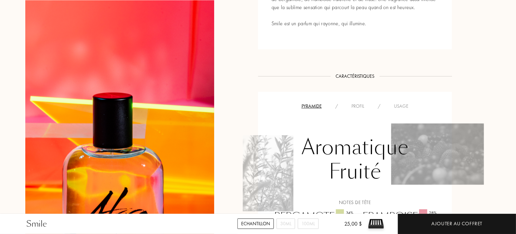
click at [356, 103] on div "Profil" at bounding box center [358, 106] width 26 height 7
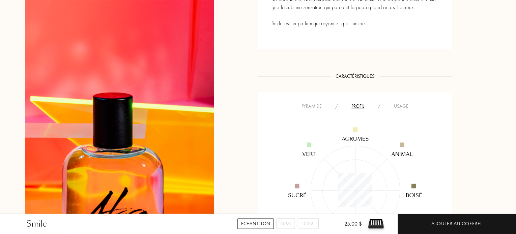
click at [312, 107] on div "Pyramide" at bounding box center [312, 106] width 34 height 7
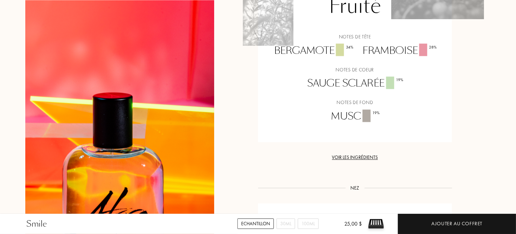
scroll to position [573, 0]
